Goal: Book appointment/travel/reservation

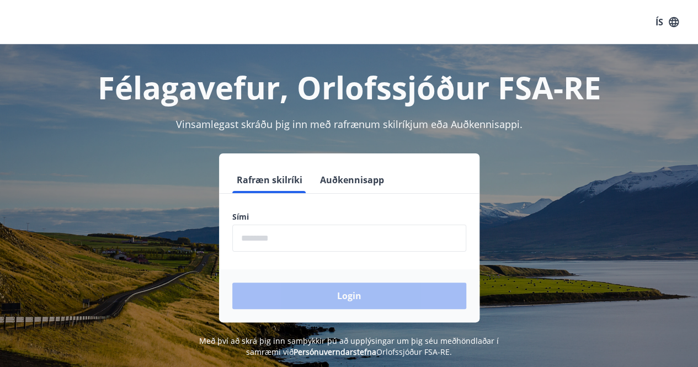
click at [267, 239] on input "phone" at bounding box center [349, 238] width 234 height 27
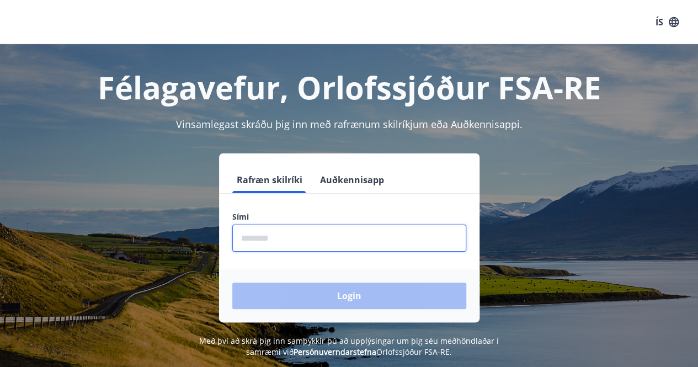
type input "********"
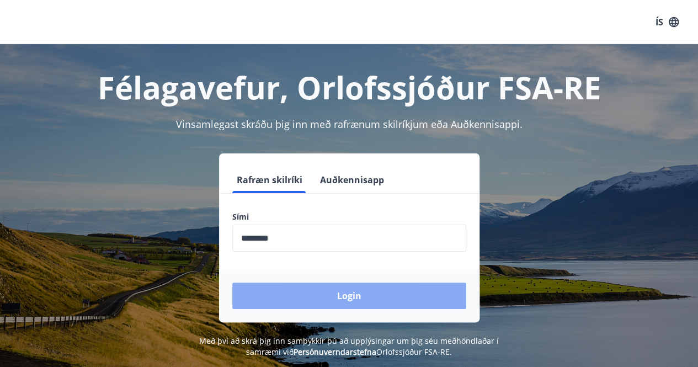
click at [322, 296] on button "Login" at bounding box center [349, 296] width 234 height 27
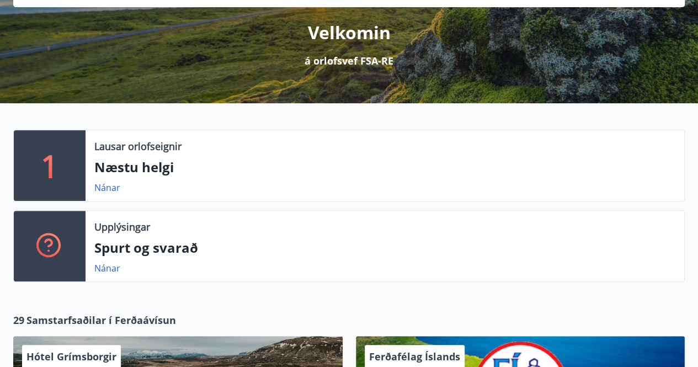
scroll to position [197, 0]
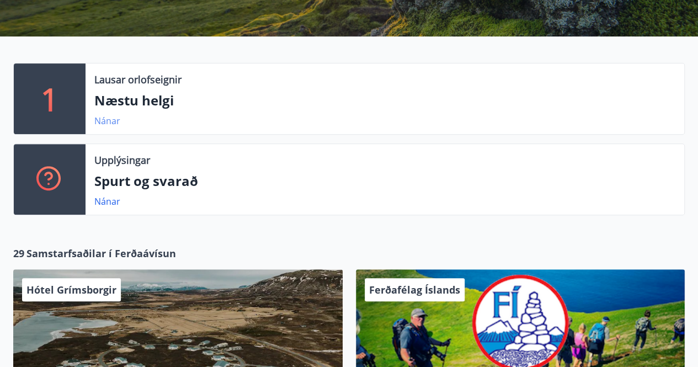
click at [103, 121] on link "Nánar" at bounding box center [107, 121] width 26 height 12
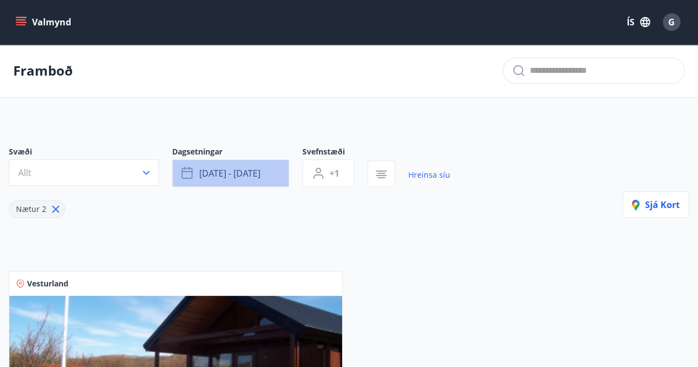
click at [272, 176] on button "[DATE] - [DATE]" at bounding box center [230, 174] width 117 height 28
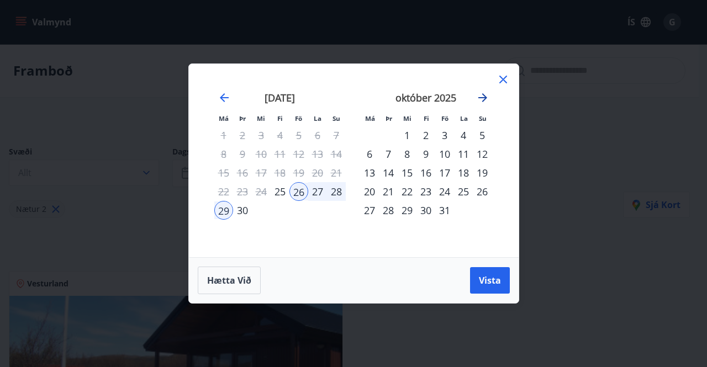
click at [480, 99] on icon "Move forward to switch to the next month." at bounding box center [482, 97] width 13 height 13
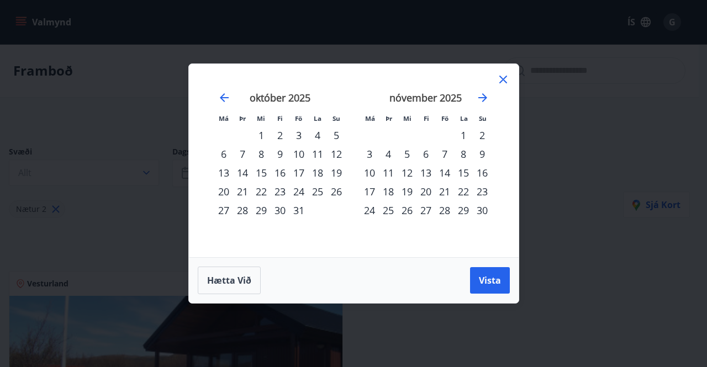
click at [445, 176] on div "14" at bounding box center [444, 172] width 19 height 19
click at [481, 172] on div "16" at bounding box center [482, 172] width 19 height 19
click at [488, 283] on span "Vista" at bounding box center [490, 280] width 22 height 12
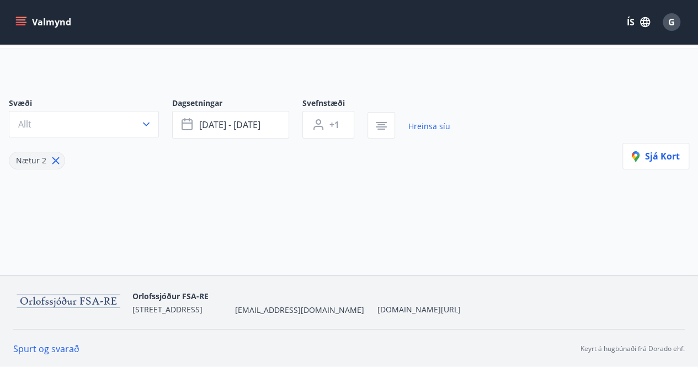
scroll to position [4, 0]
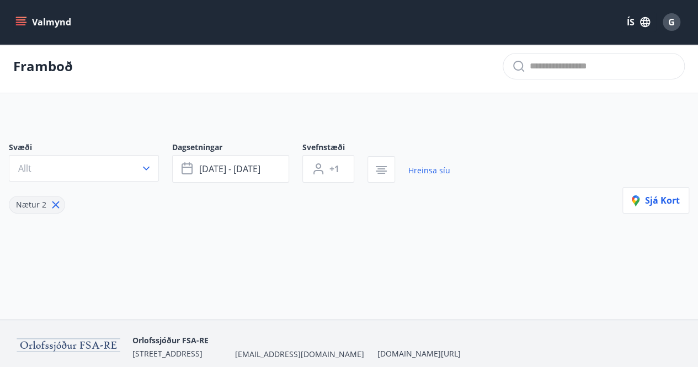
click at [17, 22] on icon "menu" at bounding box center [20, 22] width 11 height 11
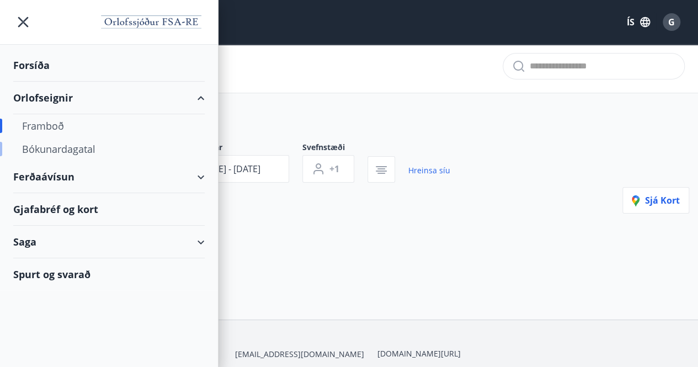
click at [54, 146] on div "Bókunardagatal" at bounding box center [109, 148] width 174 height 23
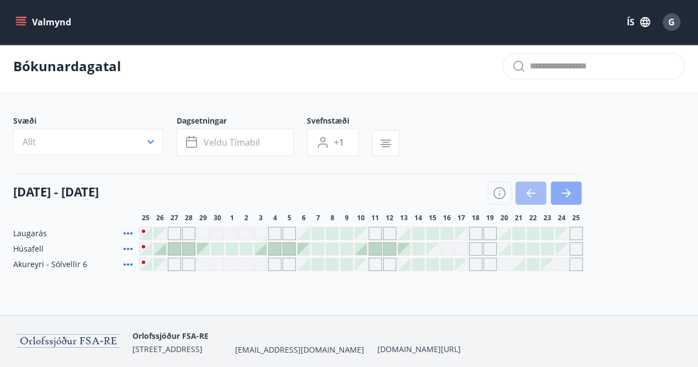
click at [574, 197] on button "button" at bounding box center [566, 193] width 31 height 23
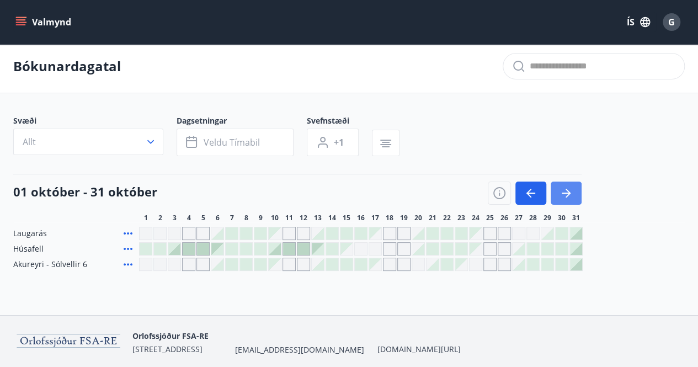
click at [574, 197] on button "button" at bounding box center [566, 193] width 31 height 23
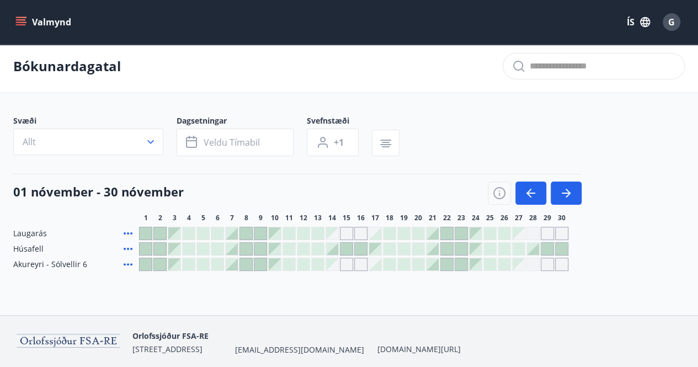
click at [19, 23] on icon "menu" at bounding box center [22, 22] width 12 height 1
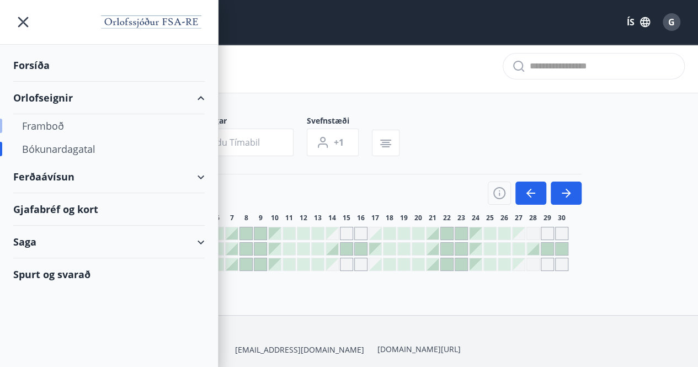
click at [44, 126] on div "Framboð" at bounding box center [109, 125] width 174 height 23
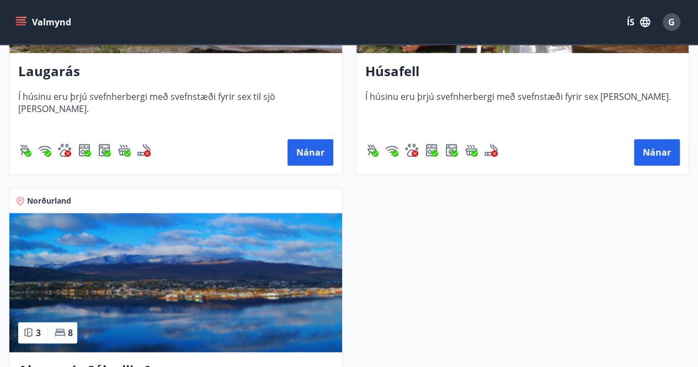
scroll to position [481, 0]
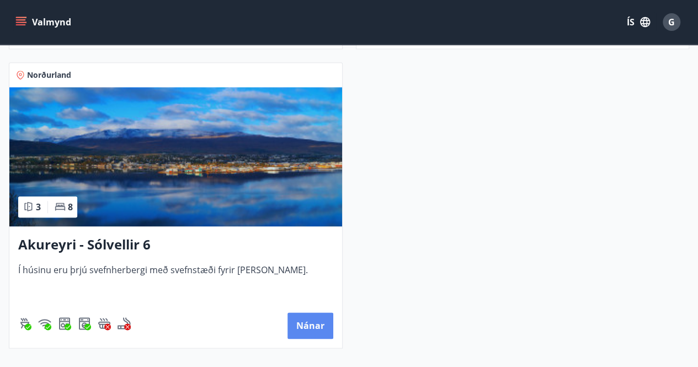
click at [309, 329] on button "Nánar" at bounding box center [311, 326] width 46 height 27
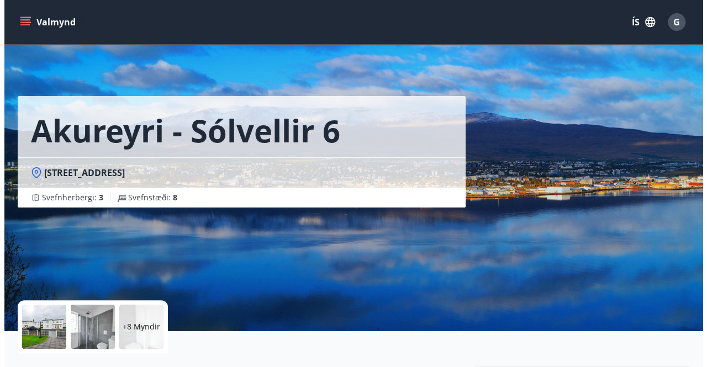
scroll to position [401, 0]
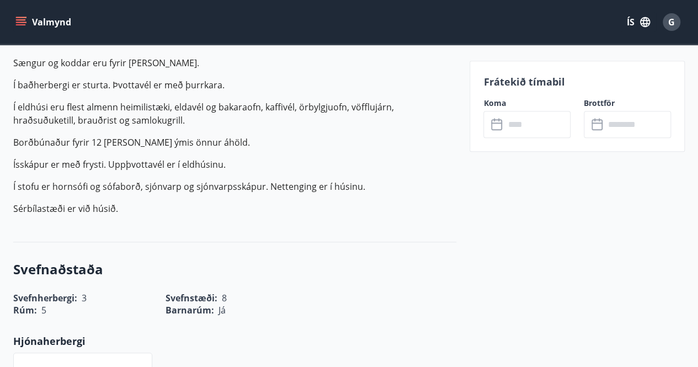
click at [512, 128] on input "text" at bounding box center [538, 124] width 66 height 27
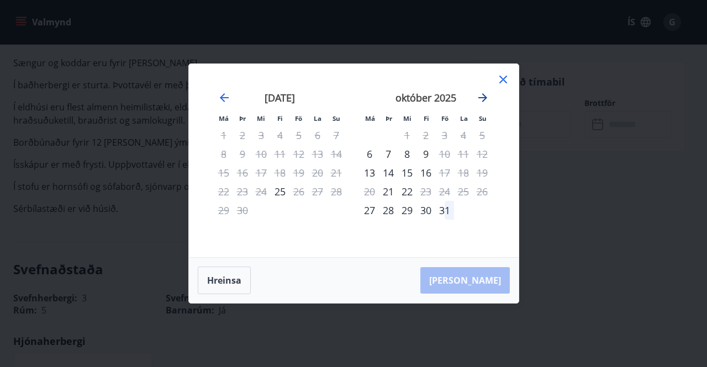
click at [484, 94] on icon "Move forward to switch to the next month." at bounding box center [482, 97] width 13 height 13
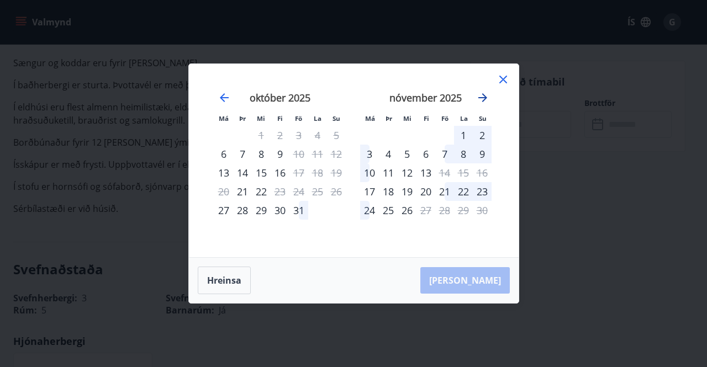
click at [480, 96] on icon "Move forward to switch to the next month." at bounding box center [482, 97] width 13 height 13
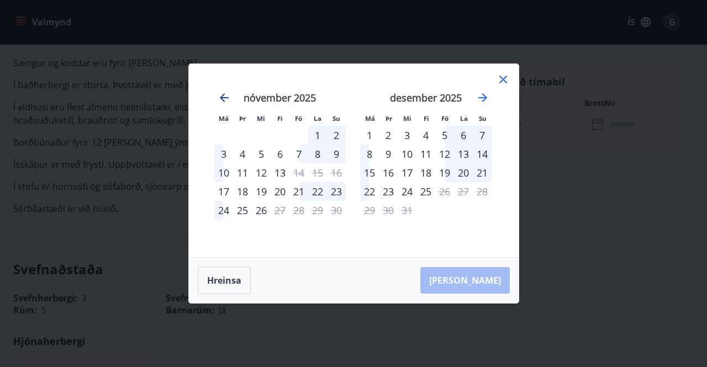
click at [222, 98] on icon "Move backward to switch to the previous month." at bounding box center [224, 97] width 9 height 9
